Goal: Task Accomplishment & Management: Manage account settings

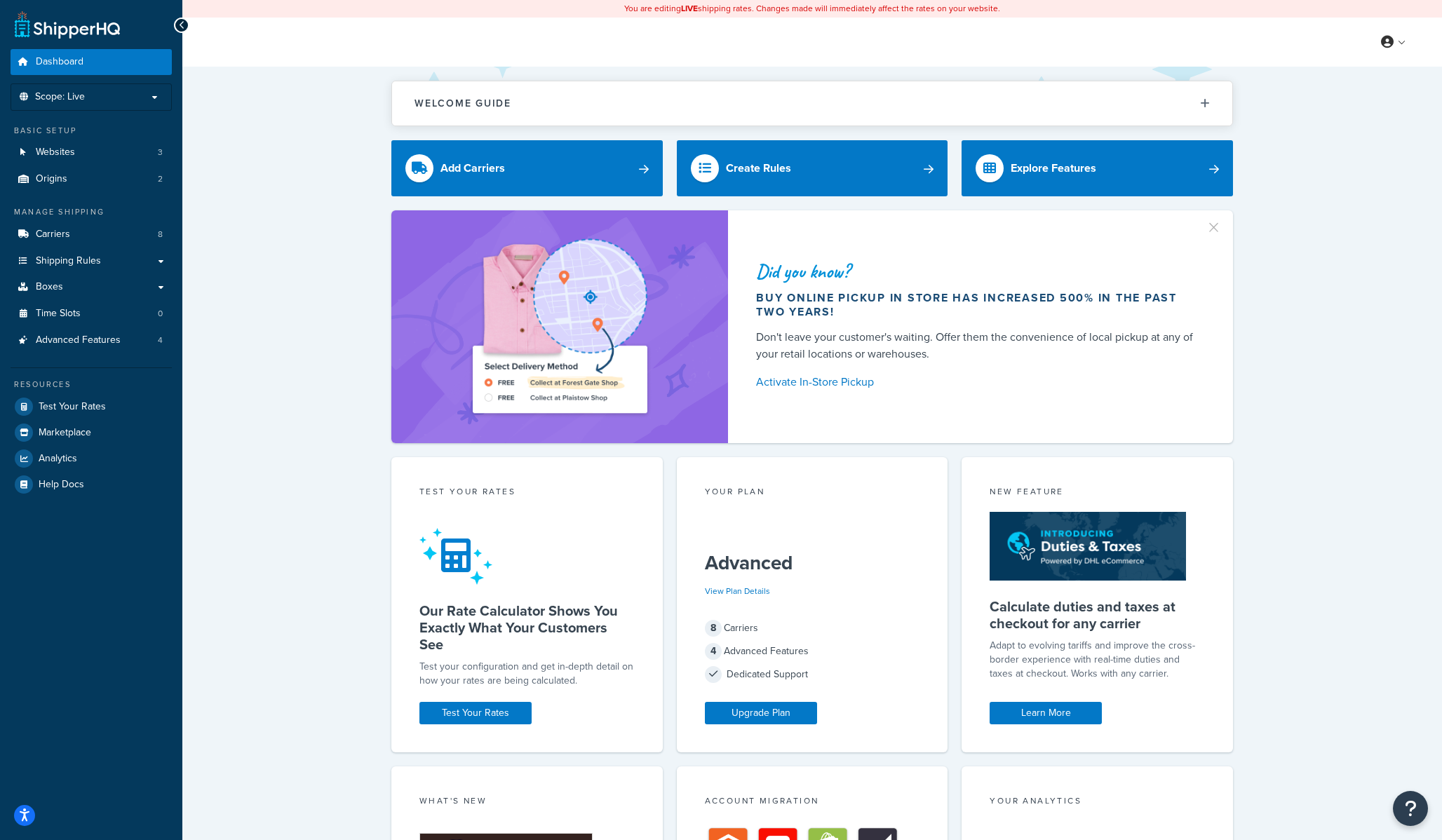
click at [250, 323] on div "Did you know? Buy online pickup in store has increased 500% in the past two yea…" at bounding box center [812, 326] width 1203 height 232
click at [275, 374] on div "Did you know? Buy online pickup in store has increased 500% in the past two yea…" at bounding box center [812, 326] width 1203 height 232
click at [135, 263] on link "Shipping Rules" at bounding box center [91, 261] width 162 height 26
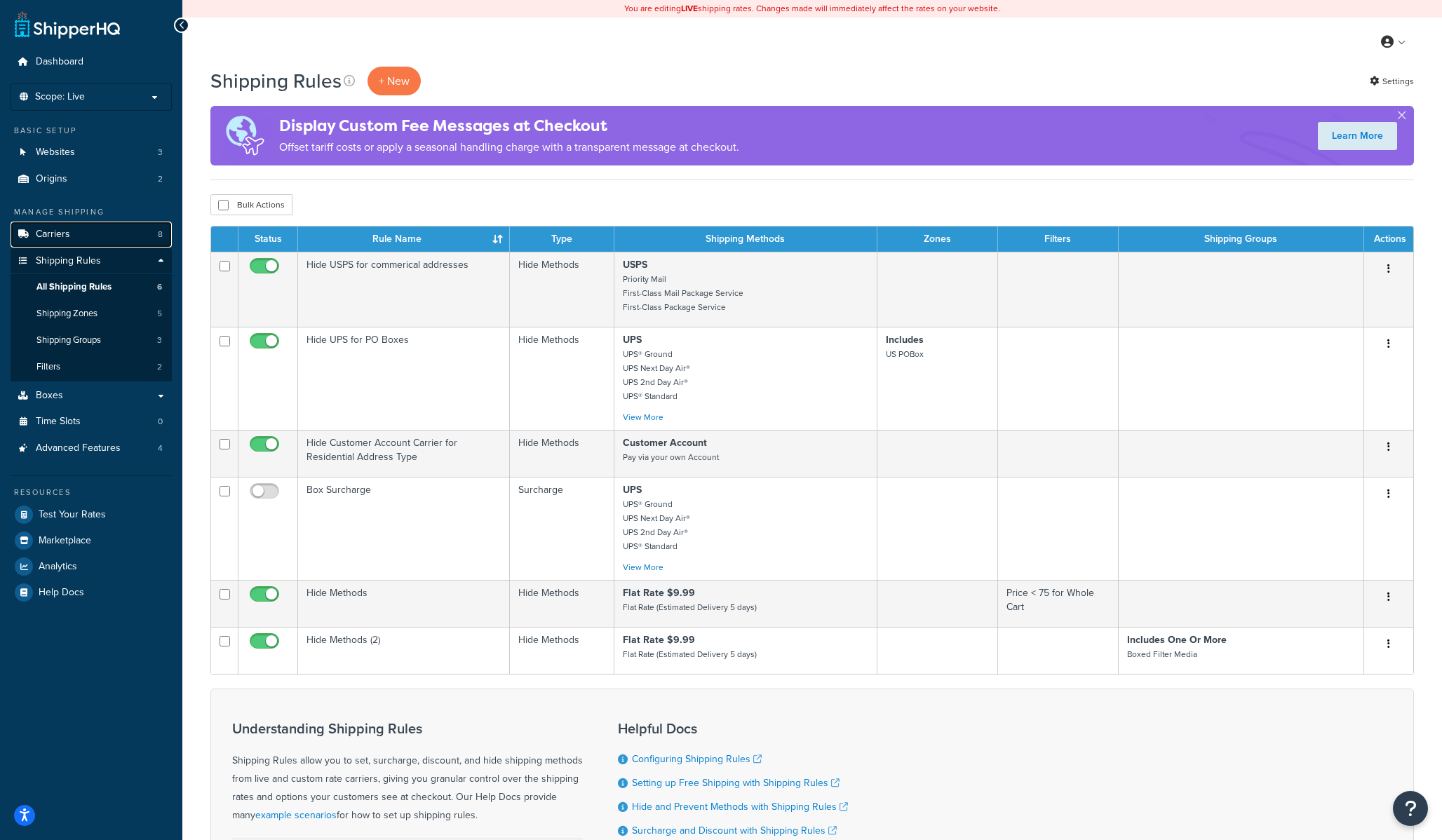
click at [66, 224] on link "Carriers 8" at bounding box center [91, 234] width 162 height 26
